Goal: Information Seeking & Learning: Learn about a topic

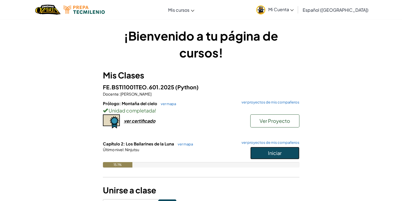
click at [257, 155] on button "Iniciar" at bounding box center [274, 153] width 49 height 13
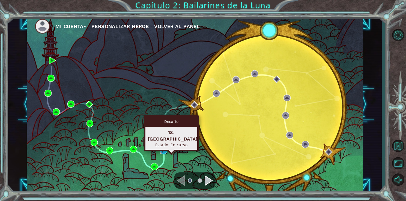
click at [162, 151] on img at bounding box center [163, 151] width 7 height 7
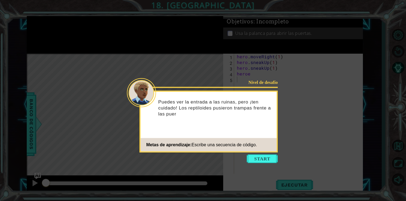
click at [257, 163] on icon at bounding box center [203, 100] width 406 height 201
click at [254, 162] on button "Start" at bounding box center [262, 159] width 31 height 9
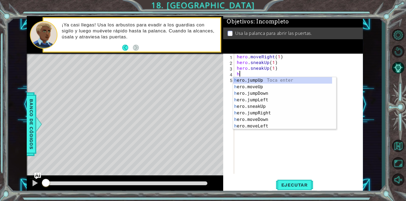
type textarea "h"
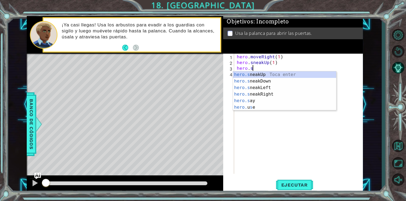
type textarea "h"
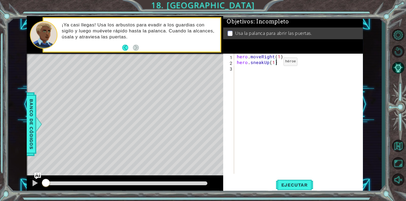
click at [273, 63] on div "hero . moveRight ( 1 ) hero . sneakUp ( 1 )" at bounding box center [300, 120] width 129 height 132
type textarea "hero.sneakUp(2)"
click at [261, 72] on div "hero . moveRight ( 1 ) hero . sneakUp ( 2 )" at bounding box center [300, 120] width 129 height 132
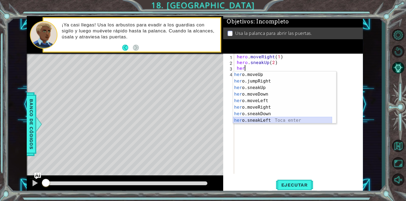
scroll to position [26, 0]
click at [265, 120] on div "her o.jumpRight Toca enter her o.sneakUp Toca enter her o.moveDown Toca enter h…" at bounding box center [282, 105] width 99 height 66
type textarea "hero.sneakRight(1)"
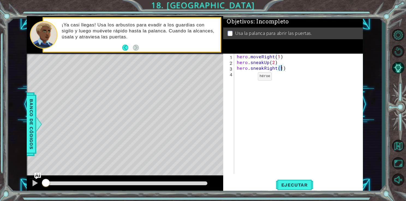
click at [246, 81] on div "hero . moveRight ( 1 ) hero . sneakUp ( 2 ) hero . sneakRight ( 1 )" at bounding box center [300, 120] width 129 height 132
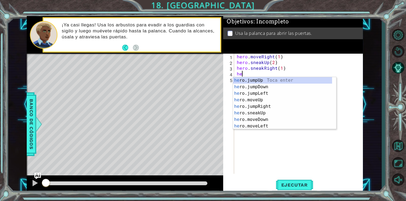
scroll to position [0, 0]
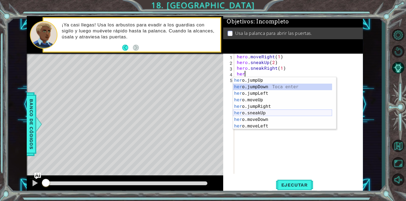
click at [254, 112] on div "her o.jumpUp Toca enter her o.jumpDown Toca enter her o.jumpLeft Toca enter her…" at bounding box center [282, 110] width 99 height 66
type textarea "hero.sneakUp(1)"
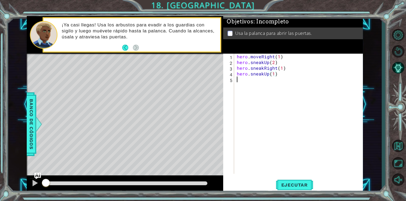
click at [249, 88] on div "hero . moveRight ( 1 ) hero . sneakUp ( 2 ) hero . sneakRight ( 1 ) hero . snea…" at bounding box center [300, 120] width 129 height 132
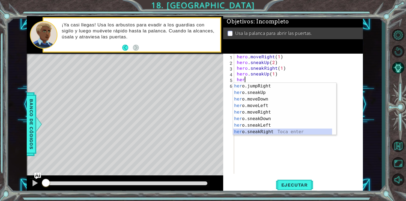
scroll to position [33, 0]
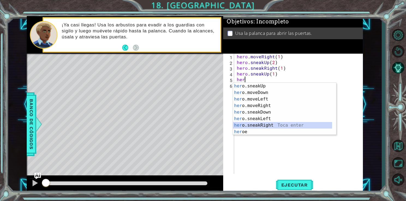
click at [261, 126] on div "her o.sneakUp Toca enter her o.moveDown Toca enter her o.moveLeft [PERSON_NAME]…" at bounding box center [282, 116] width 99 height 66
type textarea "hero.sneakRight(1)"
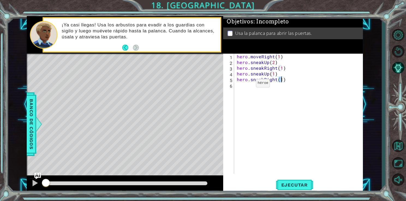
click at [245, 88] on div "hero . moveRight ( 1 ) hero . sneakUp ( 2 ) hero . sneakRight ( 1 ) hero . snea…" at bounding box center [300, 120] width 129 height 132
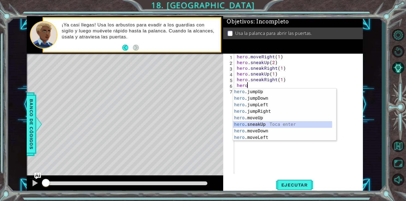
scroll to position [20, 0]
type textarea "hero.moveRight(1)"
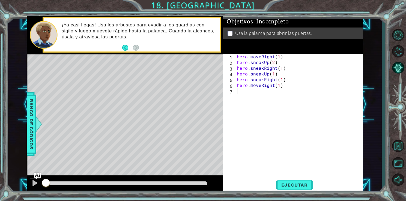
click at [244, 88] on div "hero . moveRight ( 1 ) hero . sneakUp ( 2 ) hero . sneakRight ( 1 ) hero . snea…" at bounding box center [300, 120] width 129 height 132
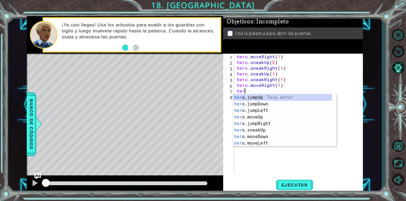
scroll to position [0, 0]
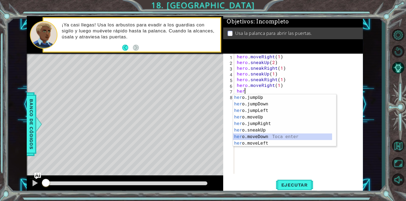
type textarea "hero.moveDown(1)"
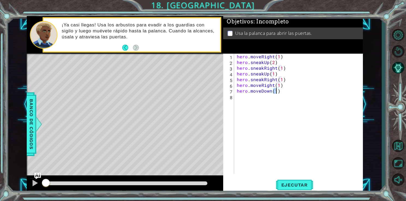
click at [239, 99] on div "hero . moveRight ( 1 ) hero . sneakUp ( 2 ) hero . sneakRight ( 1 ) hero . snea…" at bounding box center [300, 120] width 129 height 132
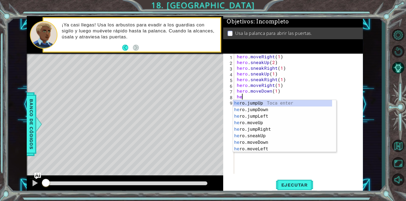
type textarea "her"
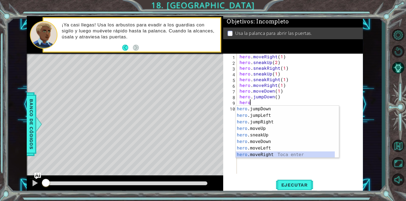
scroll to position [13, 0]
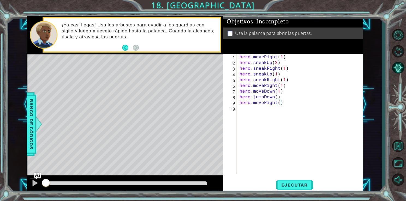
type textarea "hero.moveRight(2)"
click at [248, 112] on div "hero . moveRight ( 1 ) hero . sneakUp ( 2 ) hero . sneakRight ( 1 ) hero . snea…" at bounding box center [302, 120] width 126 height 132
type textarea "he"
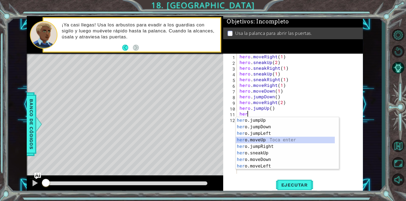
click at [262, 140] on div "her o.jumpUp Toca enter her o.jumpDown Toca enter her o.jumpLeft Toca enter her…" at bounding box center [285, 150] width 99 height 66
type textarea "hero.moveUp(1)"
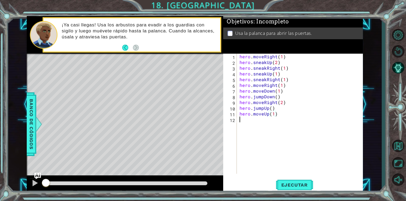
click at [248, 129] on div "hero . moveRight ( 1 ) hero . sneakUp ( 2 ) hero . sneakRight ( 1 ) hero . snea…" at bounding box center [302, 120] width 126 height 132
click at [252, 126] on div "use Toca enter" at bounding box center [300, 133] width 103 height 20
type textarea "hero.use("lever")"
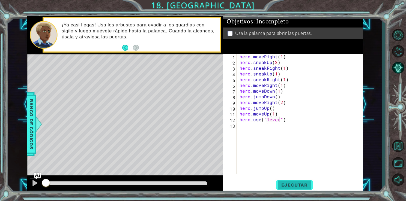
click at [286, 184] on span "Ejecutar" at bounding box center [294, 185] width 37 height 5
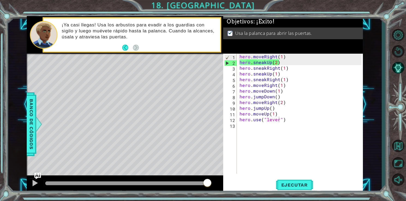
drag, startPoint x: 57, startPoint y: 184, endPoint x: 258, endPoint y: 206, distance: 201.9
click at [258, 201] on html "1 ההההההההההההההההההההההההההההההההההההההההההההההההההההההההההההההההההההההההההההה…" at bounding box center [203, 100] width 406 height 201
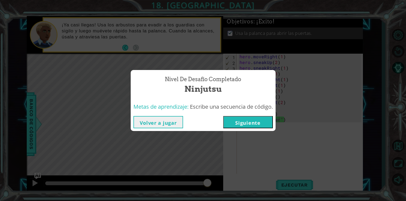
click at [246, 126] on button "Siguiente" at bounding box center [248, 122] width 50 height 12
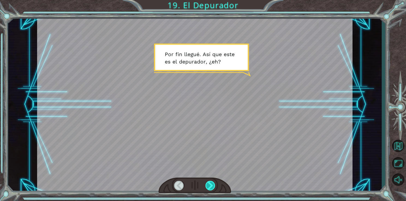
click at [214, 183] on div at bounding box center [211, 186] width 10 height 10
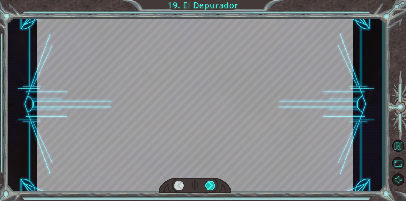
click at [214, 183] on div at bounding box center [211, 186] width 10 height 10
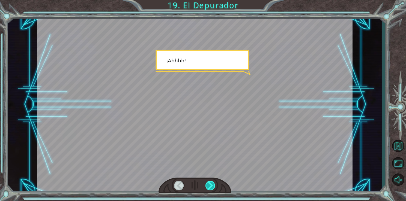
click at [214, 183] on div at bounding box center [211, 186] width 10 height 10
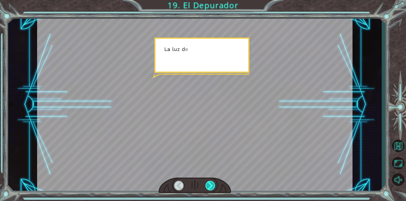
click at [214, 183] on div at bounding box center [211, 186] width 10 height 10
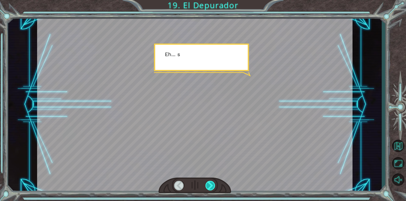
click at [214, 183] on div at bounding box center [211, 186] width 10 height 10
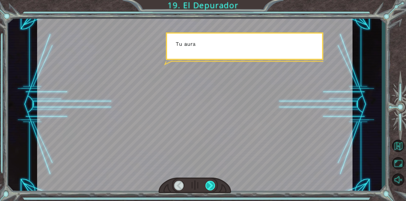
click at [214, 183] on div at bounding box center [211, 186] width 10 height 10
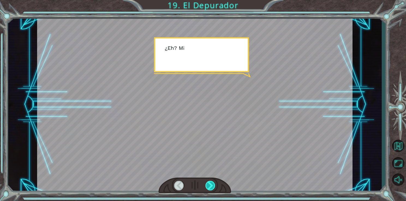
click at [214, 183] on div at bounding box center [211, 186] width 10 height 10
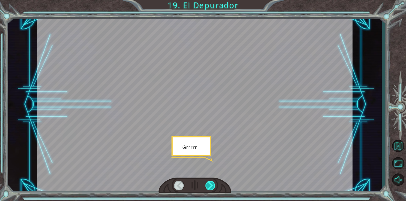
click at [214, 183] on div at bounding box center [211, 186] width 10 height 10
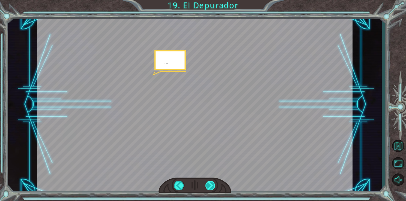
click at [214, 183] on div at bounding box center [211, 186] width 10 height 10
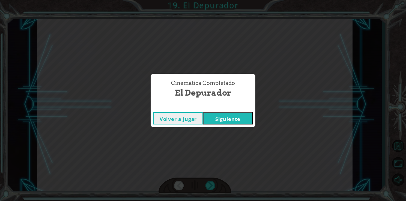
click at [221, 117] on button "Siguiente" at bounding box center [228, 118] width 50 height 12
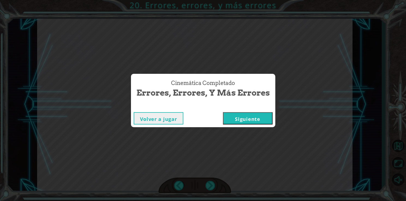
click at [242, 120] on button "Siguiente" at bounding box center [248, 118] width 50 height 12
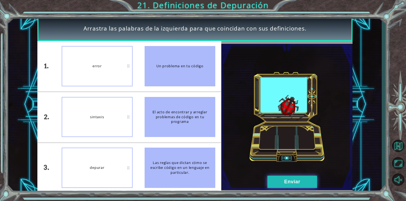
click at [297, 182] on button "Enviar" at bounding box center [293, 182] width 50 height 12
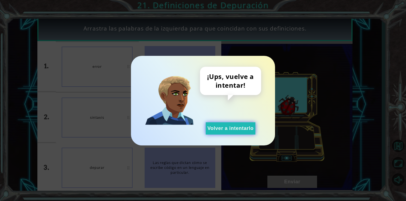
click at [230, 124] on button "Volver a intentarlo" at bounding box center [231, 129] width 50 height 12
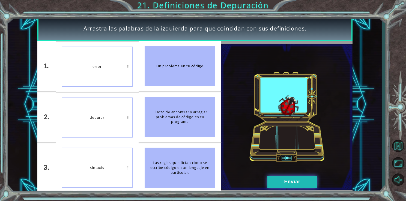
click at [293, 182] on button "Enviar" at bounding box center [293, 182] width 50 height 12
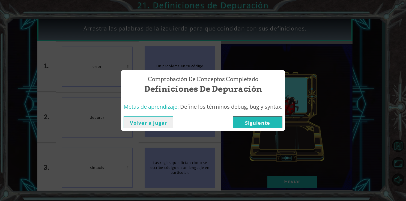
click at [256, 124] on button "Siguiente" at bounding box center [258, 122] width 50 height 12
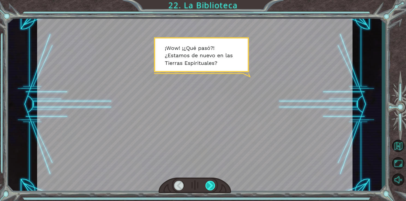
click at [211, 183] on div at bounding box center [211, 186] width 10 height 10
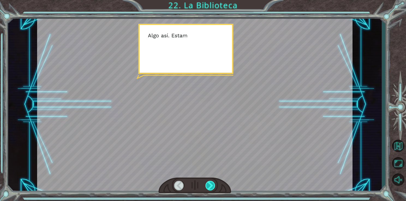
click at [211, 183] on div at bounding box center [211, 186] width 10 height 10
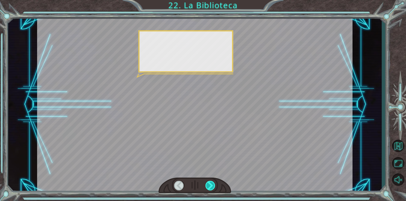
click at [211, 183] on div at bounding box center [211, 186] width 10 height 10
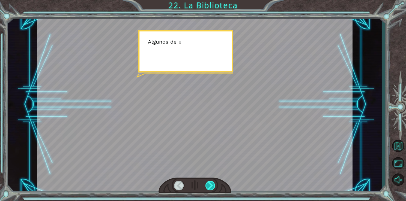
click at [211, 183] on div at bounding box center [211, 186] width 10 height 10
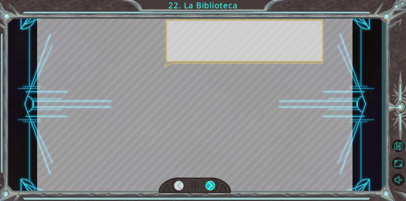
click at [211, 183] on div at bounding box center [211, 186] width 10 height 10
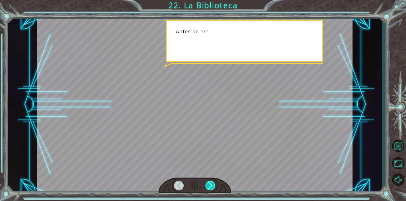
click at [211, 183] on div at bounding box center [211, 186] width 10 height 10
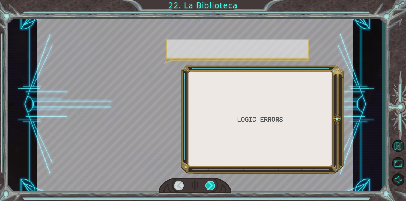
click at [211, 183] on div at bounding box center [211, 186] width 10 height 10
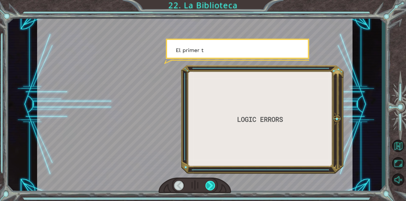
click at [211, 183] on div at bounding box center [211, 186] width 10 height 10
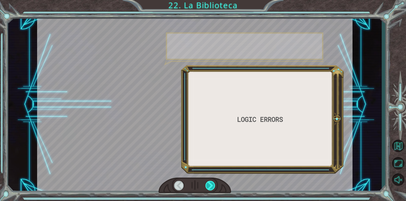
click at [211, 183] on div at bounding box center [211, 186] width 10 height 10
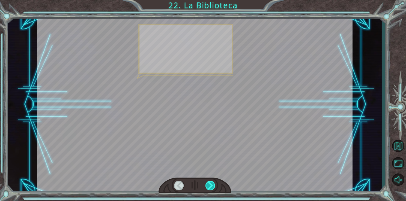
click at [211, 183] on div at bounding box center [211, 186] width 10 height 10
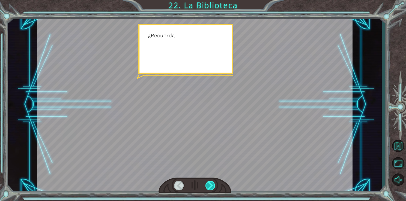
click at [211, 183] on div at bounding box center [211, 186] width 10 height 10
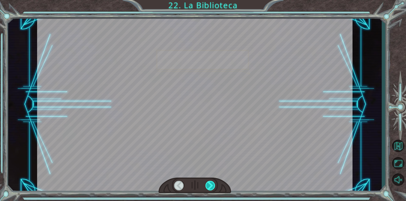
click at [211, 183] on div at bounding box center [211, 186] width 10 height 10
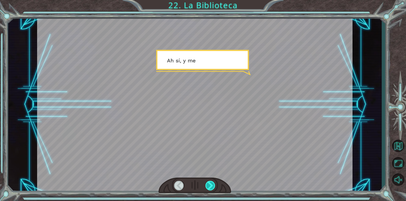
click at [211, 183] on div at bounding box center [211, 186] width 10 height 10
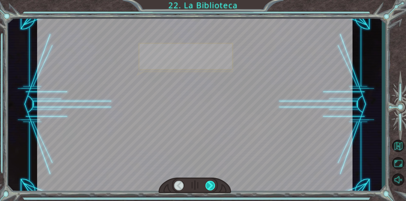
click at [211, 183] on div at bounding box center [211, 186] width 10 height 10
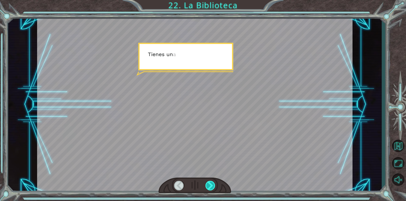
click at [211, 183] on div at bounding box center [211, 186] width 10 height 10
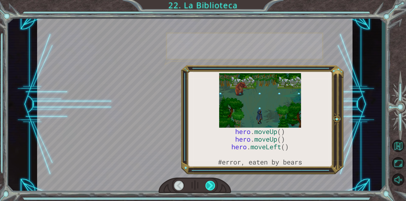
click at [211, 183] on div at bounding box center [211, 186] width 10 height 10
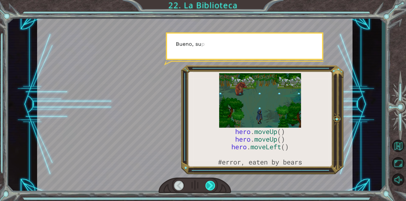
click at [211, 183] on div at bounding box center [211, 186] width 10 height 10
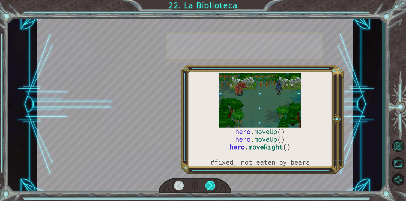
click at [211, 183] on div at bounding box center [211, 186] width 10 height 10
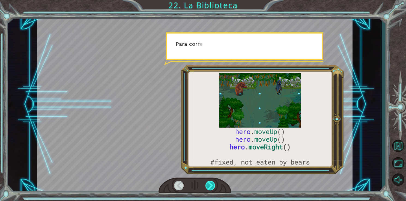
click at [211, 183] on div at bounding box center [211, 186] width 10 height 10
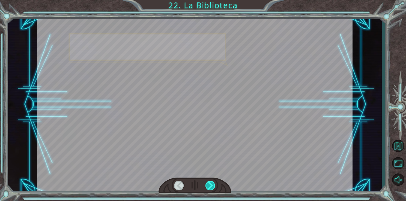
click at [211, 183] on div at bounding box center [211, 186] width 10 height 10
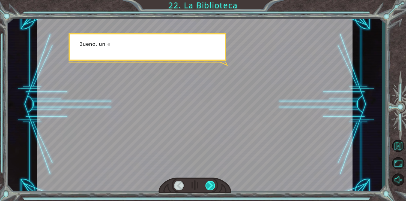
click at [211, 183] on div at bounding box center [211, 186] width 10 height 10
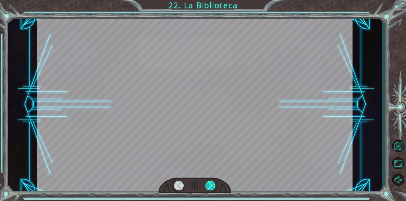
click at [211, 183] on div at bounding box center [211, 186] width 10 height 10
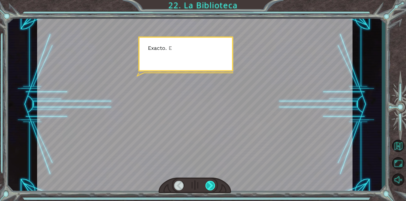
click at [211, 183] on div at bounding box center [211, 186] width 10 height 10
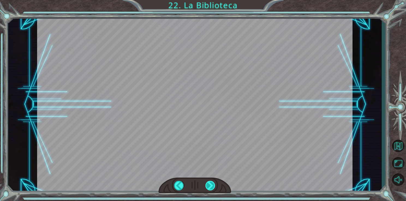
click at [211, 0] on div "hero . moveUp () hero . moveUp () hero . moveRight () #fixed, not eaten by bear…" at bounding box center [203, 0] width 406 height 0
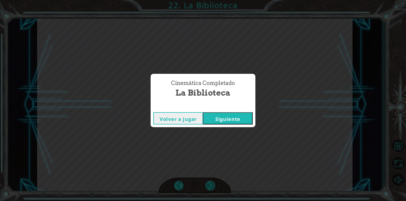
click at [211, 183] on div "Cinemática Completado La Biblioteca Volver a jugar [GEOGRAPHIC_DATA]" at bounding box center [203, 100] width 406 height 201
drag, startPoint x: 211, startPoint y: 183, endPoint x: 217, endPoint y: 120, distance: 63.4
click at [217, 120] on button "Siguiente" at bounding box center [228, 118] width 50 height 12
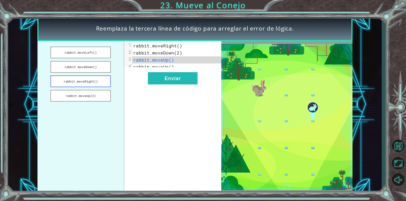
click at [92, 82] on button "rabbit.moveRight()" at bounding box center [80, 82] width 60 height 12
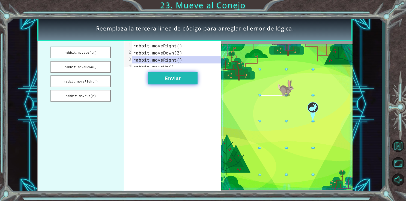
click at [188, 85] on button "Enviar" at bounding box center [173, 78] width 50 height 12
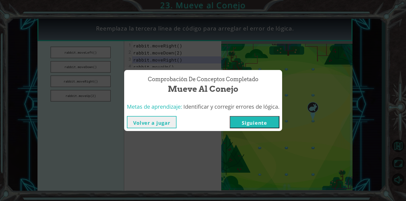
click at [260, 123] on button "Siguiente" at bounding box center [255, 122] width 50 height 12
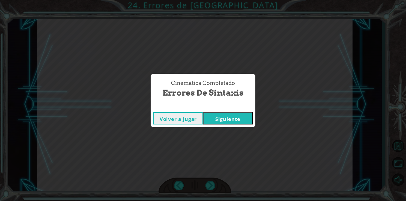
click at [238, 116] on button "Siguiente" at bounding box center [228, 118] width 50 height 12
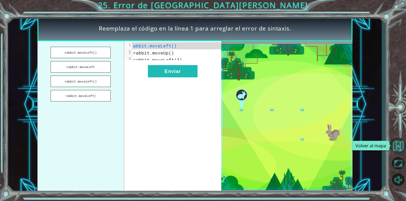
click at [399, 144] on button "Volver al mapa" at bounding box center [398, 146] width 16 height 16
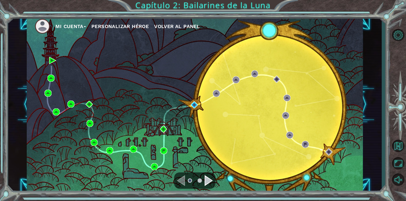
click at [97, 94] on div "Mi Cuenta Personalizar héroe Volver al panel" at bounding box center [195, 104] width 336 height 177
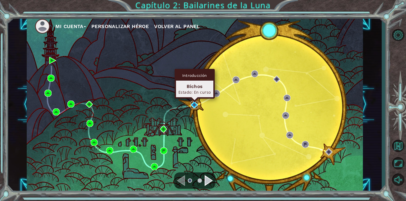
click at [194, 105] on img at bounding box center [194, 105] width 7 height 7
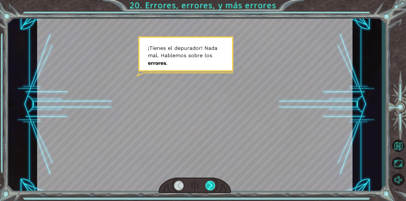
click at [208, 187] on div at bounding box center [211, 186] width 10 height 10
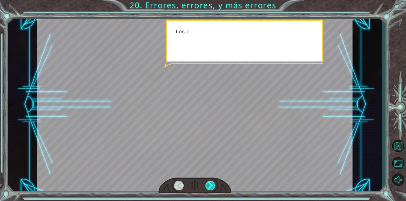
click at [208, 187] on div at bounding box center [211, 186] width 10 height 10
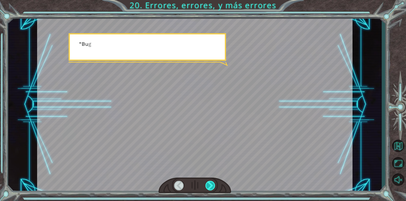
click at [208, 187] on div at bounding box center [211, 186] width 10 height 10
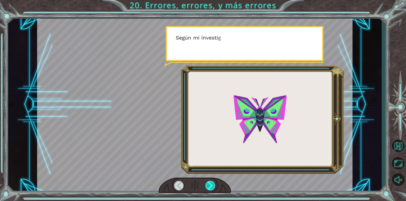
click at [208, 187] on div at bounding box center [211, 186] width 10 height 10
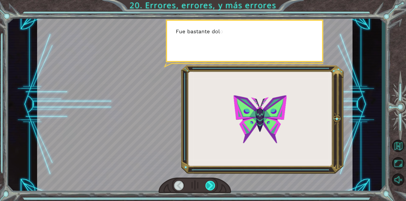
click at [208, 187] on div at bounding box center [211, 186] width 10 height 10
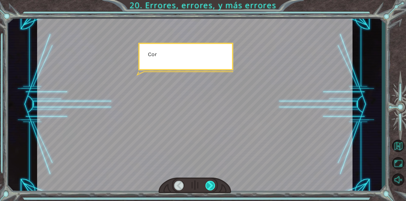
click at [208, 187] on div at bounding box center [211, 186] width 10 height 10
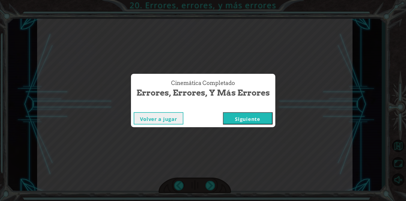
click at [246, 123] on button "Siguiente" at bounding box center [248, 118] width 50 height 12
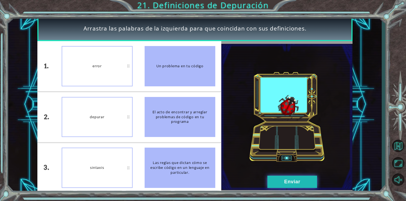
click at [287, 185] on button "Enviar" at bounding box center [293, 182] width 50 height 12
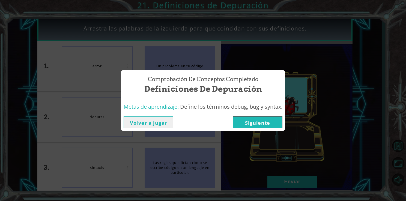
click at [249, 118] on button "Siguiente" at bounding box center [258, 122] width 50 height 12
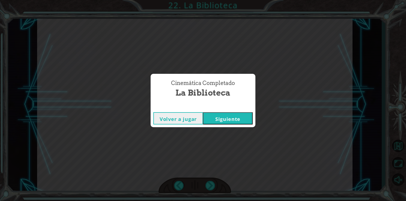
click at [249, 118] on button "Siguiente" at bounding box center [228, 118] width 50 height 12
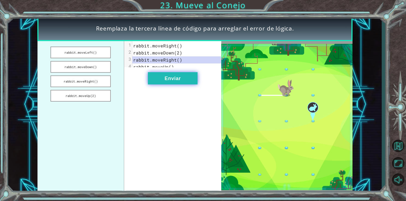
click at [171, 85] on button "Enviar" at bounding box center [173, 78] width 50 height 12
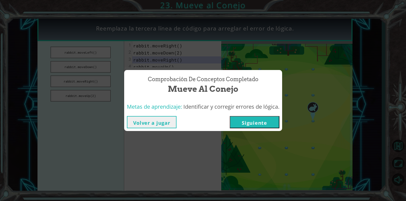
click at [249, 128] on button "Siguiente" at bounding box center [255, 122] width 50 height 12
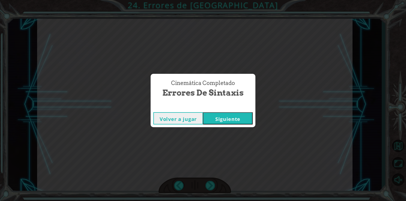
click at [247, 124] on button "Siguiente" at bounding box center [228, 118] width 50 height 12
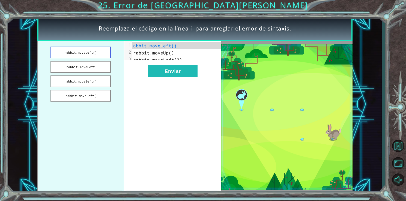
click at [97, 58] on button "rabbit.moveLeft()" at bounding box center [80, 53] width 60 height 12
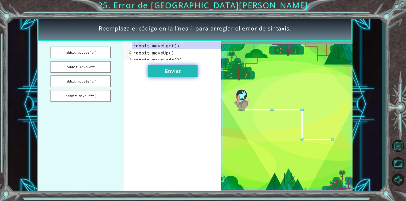
drag, startPoint x: 168, startPoint y: 69, endPoint x: 165, endPoint y: 74, distance: 6.0
click at [165, 74] on div "xxxxxxxxxx 3 1 rabbit.moveLeft() 2 rabbit.moveUp() 3 rabbit.moveLeft(2) Enviar" at bounding box center [172, 117] width 97 height 152
click at [165, 74] on button "Enviar" at bounding box center [173, 71] width 50 height 12
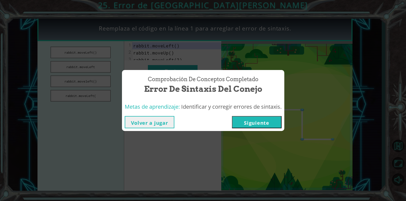
click at [254, 120] on button "Siguiente" at bounding box center [257, 122] width 50 height 12
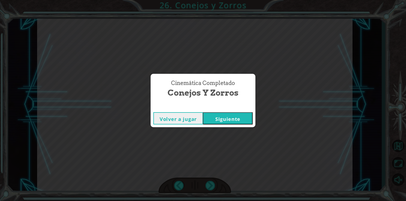
click at [232, 118] on button "Siguiente" at bounding box center [228, 118] width 50 height 12
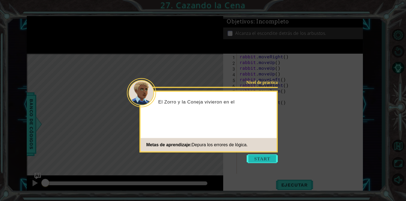
click at [261, 162] on button "Start" at bounding box center [262, 159] width 31 height 9
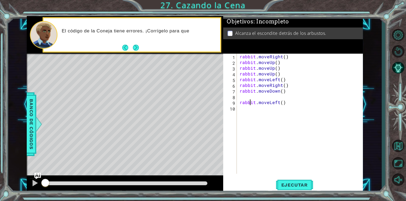
click at [251, 102] on div "rabbit . moveRight ( ) rabbit . moveUp ( ) rabbit . moveUp ( ) rabbit . moveUp …" at bounding box center [302, 120] width 126 height 132
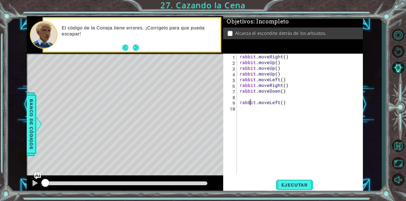
click at [250, 100] on div "rabbit . moveRight ( ) rabbit . moveUp ( ) rabbit . moveUp ( ) rabbit . moveUp …" at bounding box center [302, 120] width 126 height 132
click at [283, 56] on div "rabbit . moveRight ( ) rabbit . moveUp ( ) rabbit . moveUp ( ) rabbit . moveUp …" at bounding box center [302, 120] width 126 height 132
click at [280, 69] on div "rabbit . moveRight ( 2 ) rabbit . moveUp ( ) rabbit . moveUp ( ) rabbit . moveU…" at bounding box center [302, 120] width 126 height 132
type textarea "rabbit.moveUp("
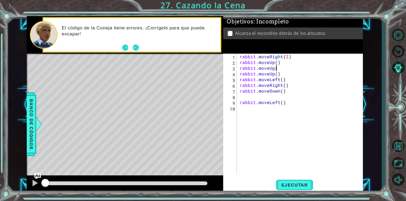
scroll to position [0, 2]
click at [279, 75] on div "rabbit . moveRight ( 2 ) rabbit . moveUp ( ) rabbit . moveUp ( ) rabbit . moveU…" at bounding box center [302, 120] width 126 height 132
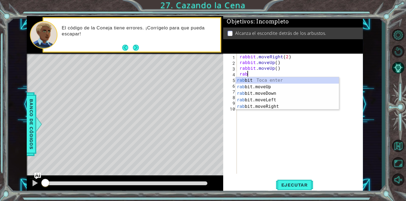
scroll to position [0, 0]
type textarea "r"
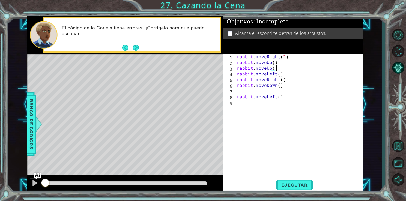
click at [278, 75] on div "rabbit . moveRight ( 2 ) rabbit . moveUp ( ) rabbit . moveUp ( ) rabbit . moveL…" at bounding box center [300, 120] width 129 height 132
click at [288, 81] on div "rabbit . moveRight ( 2 ) rabbit . moveUp ( ) rabbit . moveUp ( ) rabbit . moveL…" at bounding box center [300, 120] width 129 height 132
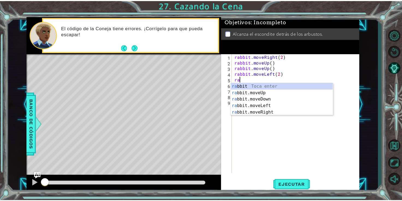
scroll to position [0, 0]
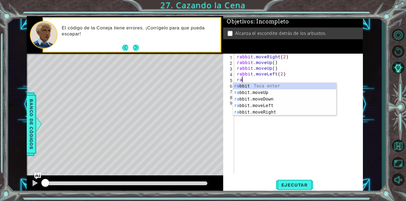
type textarea "r"
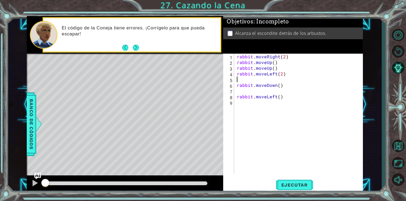
type textarea "rabbit.moveLeft(2)"
click at [274, 88] on div "rabbit . moveRight ( 2 ) rabbit . moveUp ( ) rabbit . moveUp ( ) rabbit . moveL…" at bounding box center [300, 120] width 129 height 132
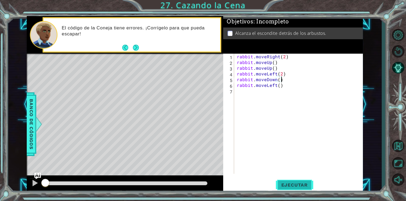
type textarea "rabbit.moveDown()"
click at [295, 183] on span "Ejecutar" at bounding box center [294, 185] width 37 height 5
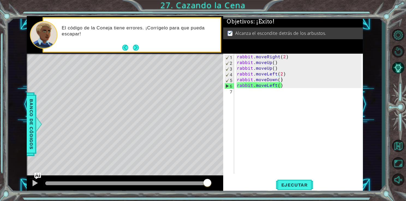
drag, startPoint x: 75, startPoint y: 180, endPoint x: 227, endPoint y: 180, distance: 151.5
click at [227, 180] on div "1 ההההההההההההההההההההההההההההההההההההההההההההההההההההההההההההההההההההההההההההה…" at bounding box center [195, 104] width 336 height 177
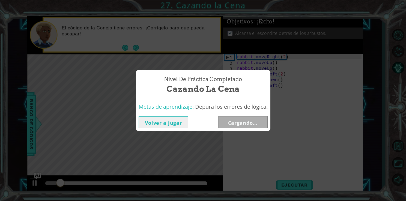
click at [243, 123] on button "Cargando..." at bounding box center [243, 122] width 50 height 12
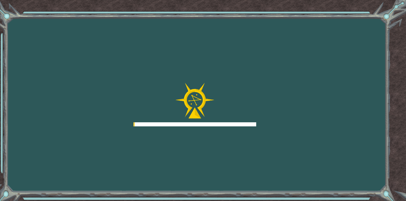
click at [243, 123] on div at bounding box center [194, 125] width 123 height 4
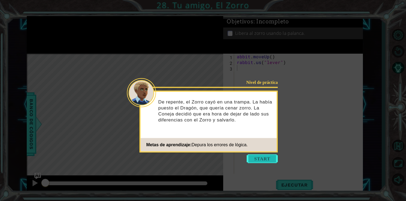
click at [249, 157] on button "Start" at bounding box center [262, 159] width 31 height 9
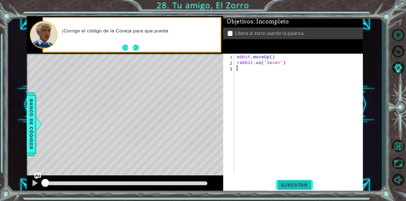
click at [290, 188] on span "Ejecutar" at bounding box center [294, 185] width 37 height 5
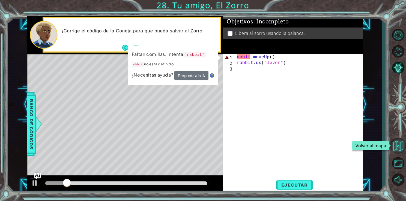
click at [399, 149] on button "Volver al mapa" at bounding box center [398, 146] width 16 height 16
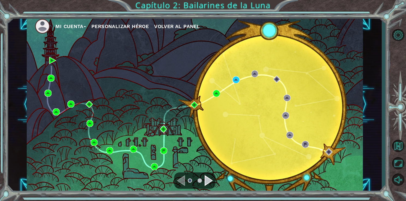
click at [64, 29] on button "Mi Cuenta" at bounding box center [70, 26] width 31 height 8
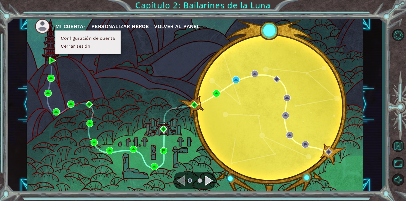
click at [77, 48] on button "Cerrar sesión" at bounding box center [75, 46] width 33 height 6
